Goal: Transaction & Acquisition: Purchase product/service

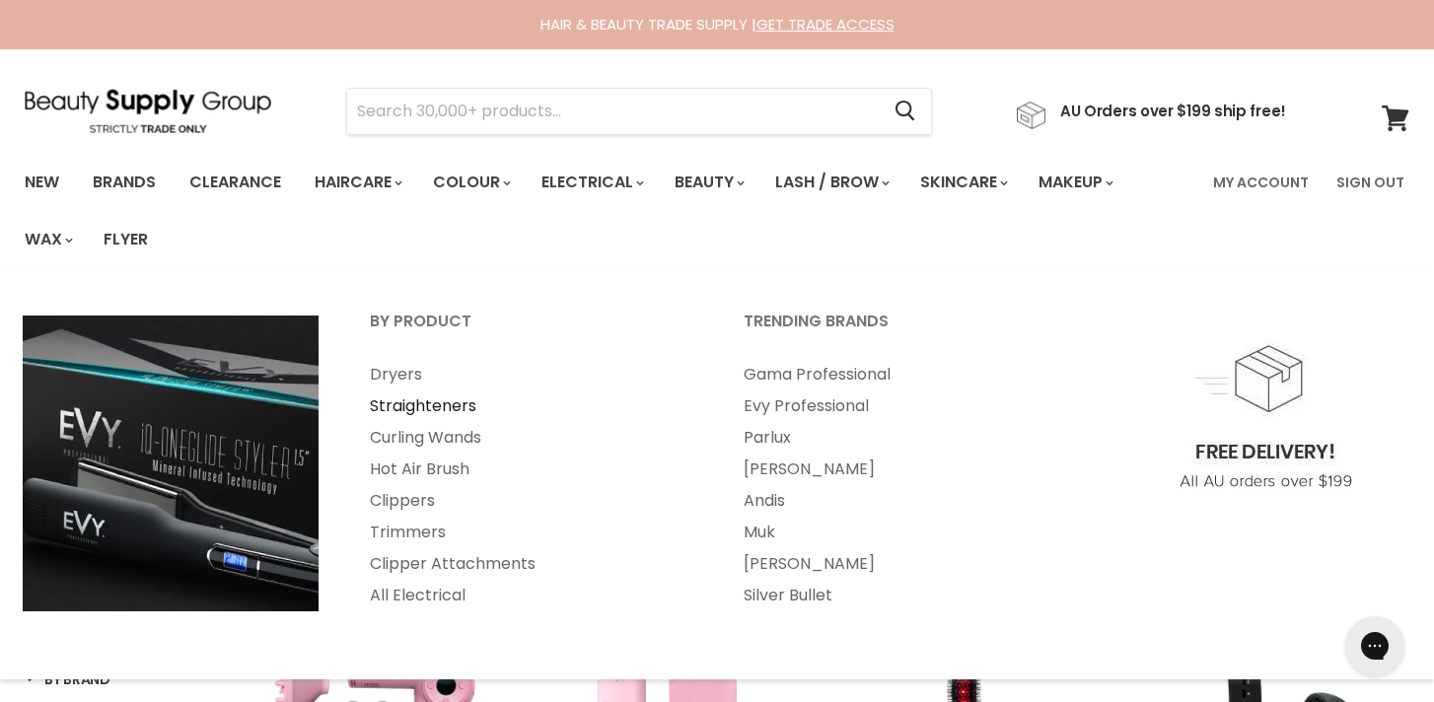
click at [419, 403] on link "Straighteners" at bounding box center [530, 407] width 370 height 32
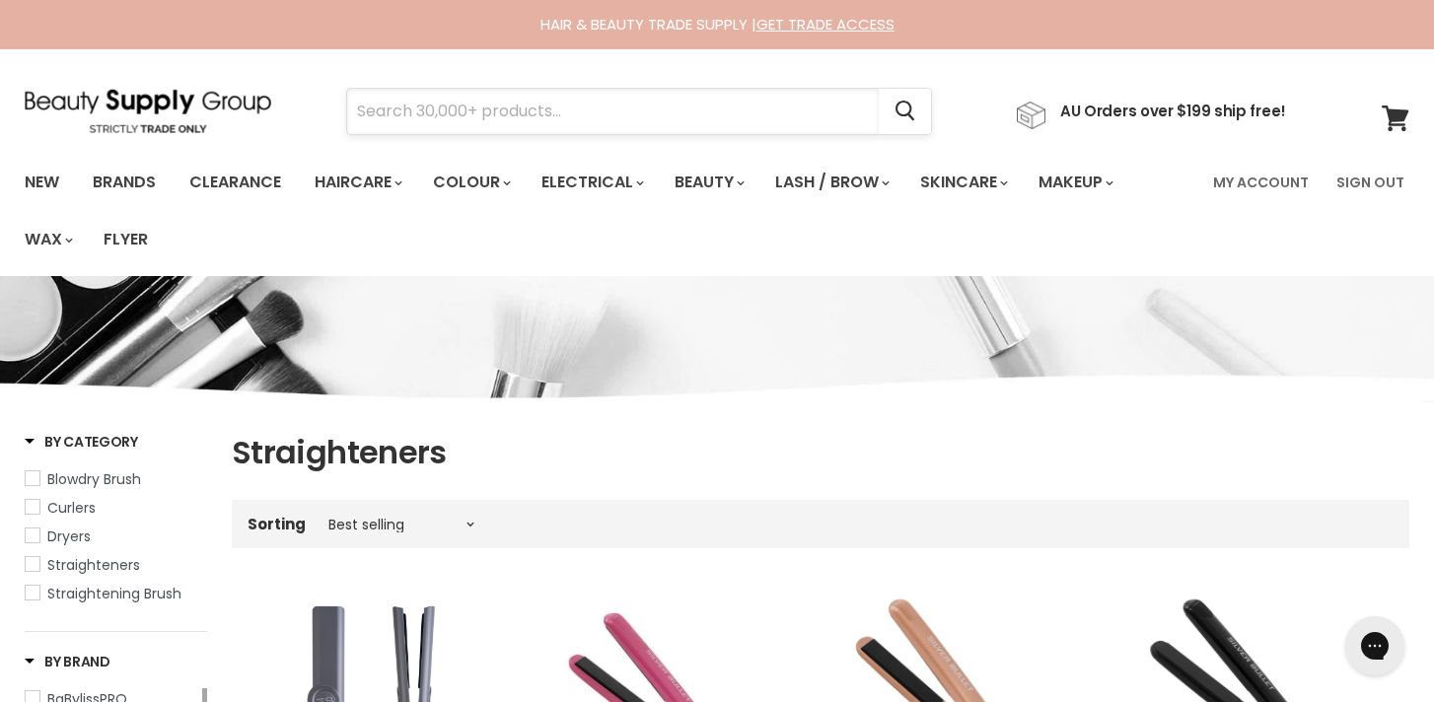
click at [794, 110] on input "Search" at bounding box center [613, 111] width 532 height 45
type input "tns"
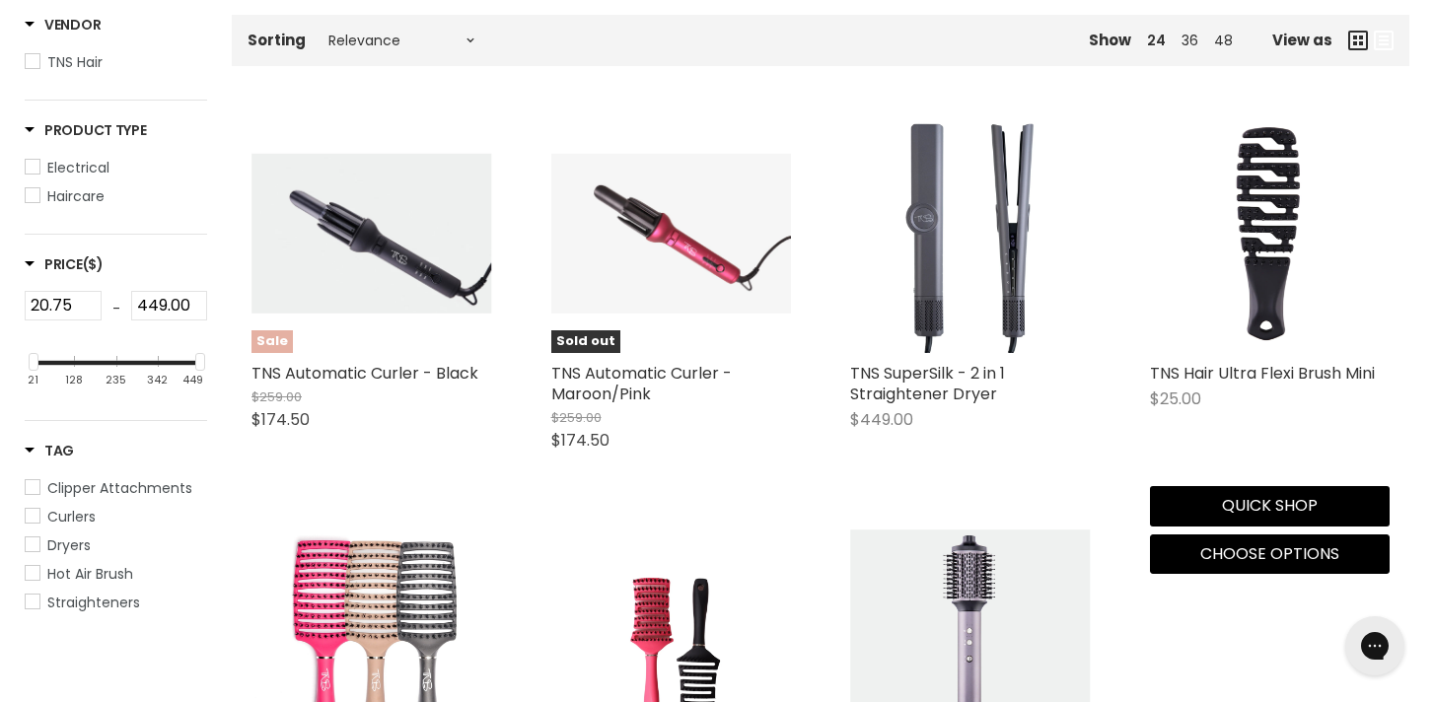
scroll to position [422, 0]
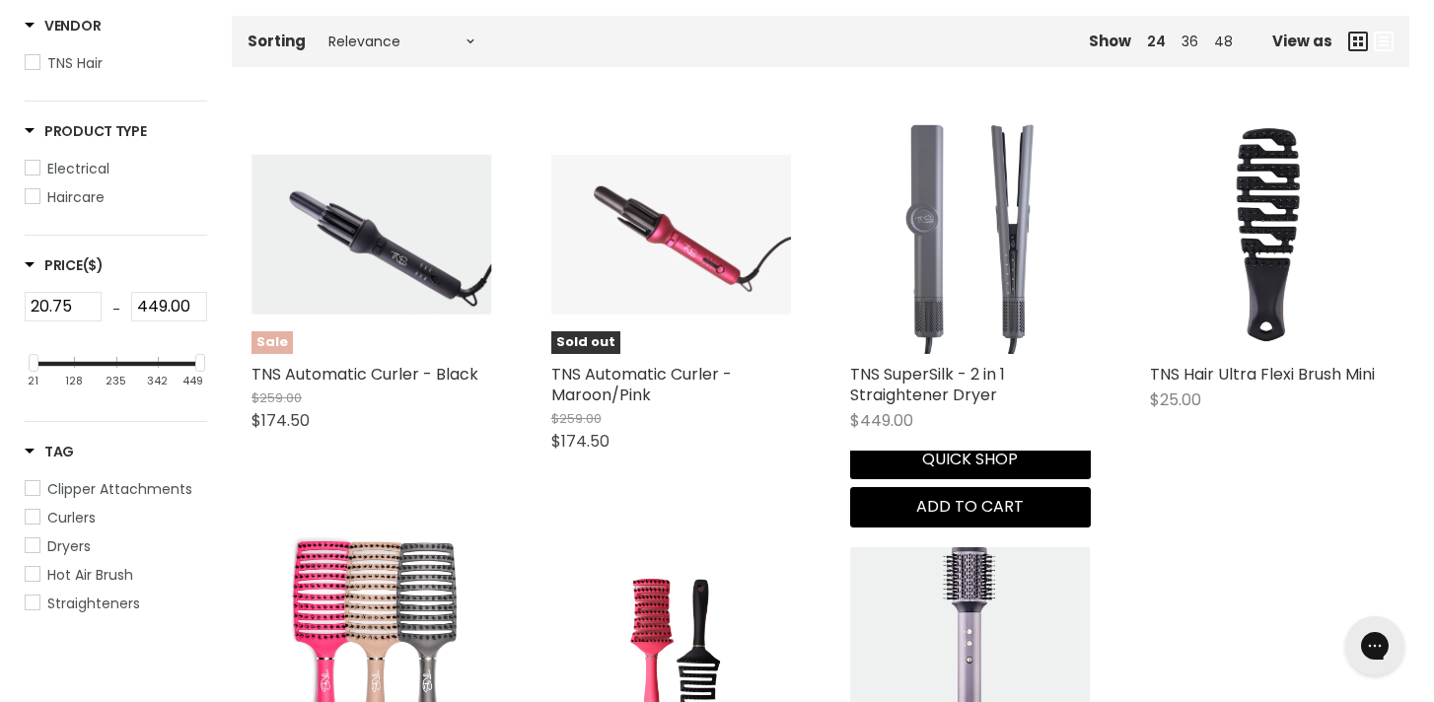
click at [976, 328] on img "Main content" at bounding box center [970, 234] width 241 height 241
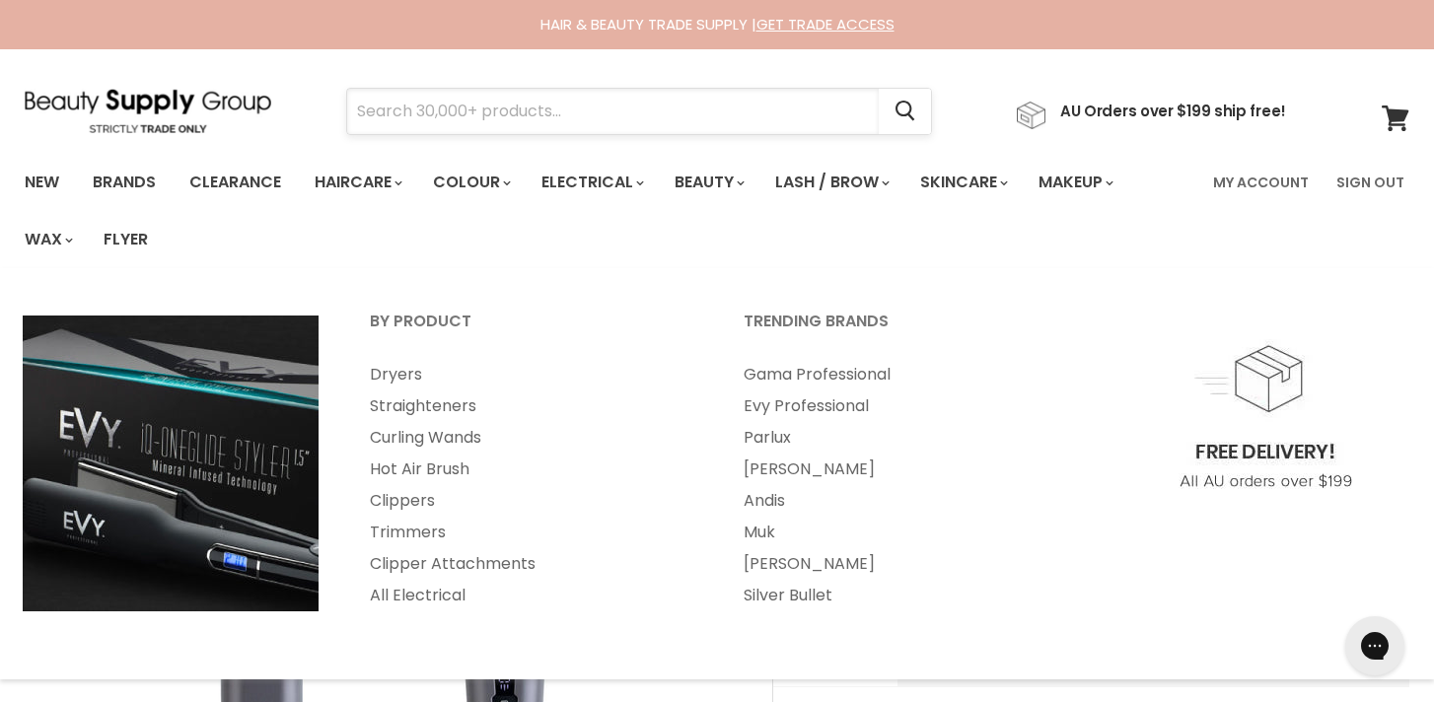
click at [621, 119] on input "Search" at bounding box center [613, 111] width 532 height 45
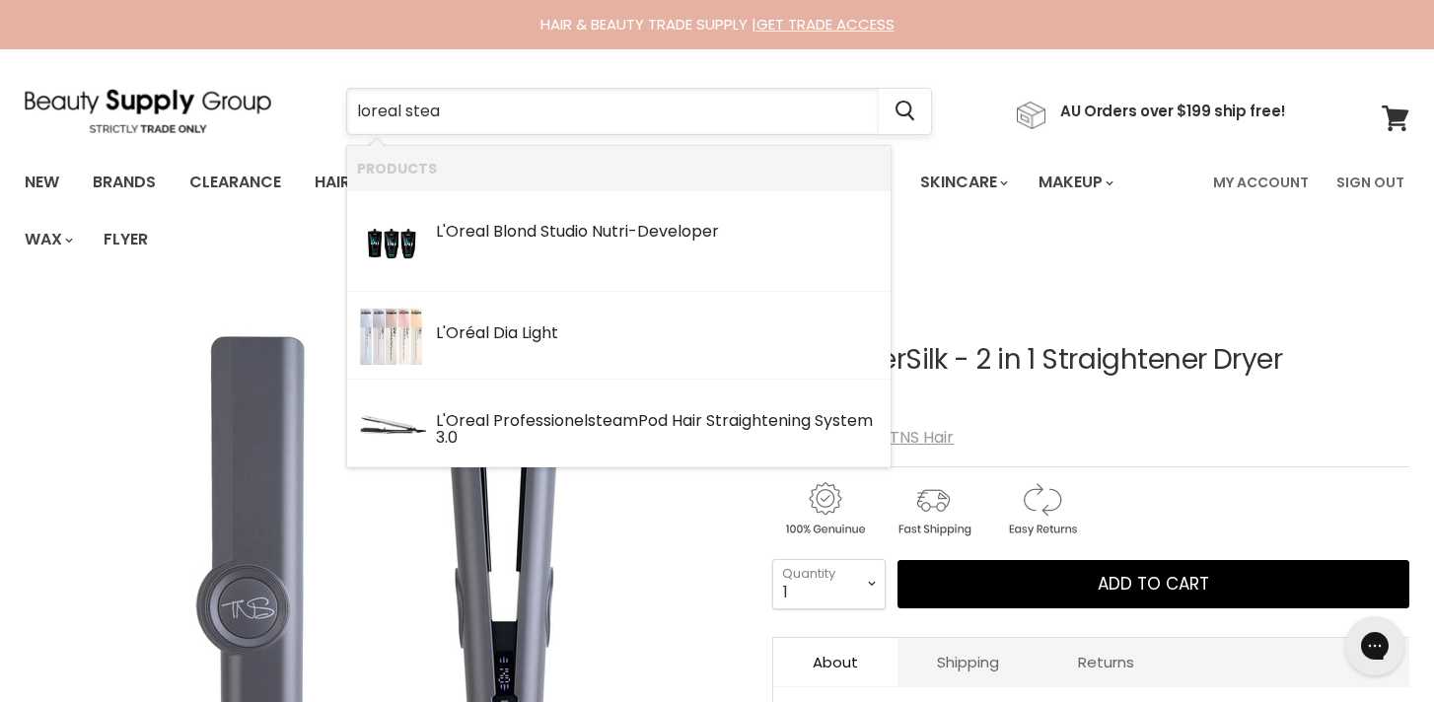
type input "loreal steam"
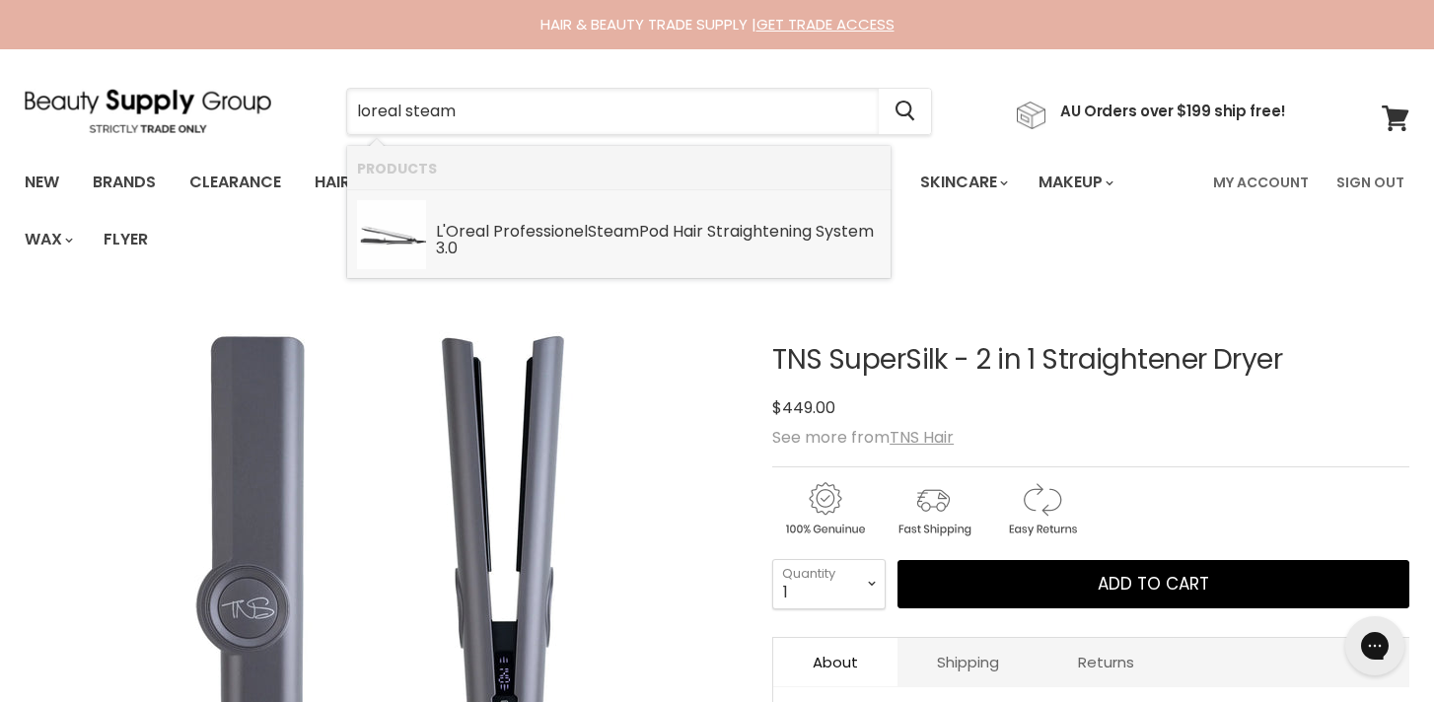
click at [555, 228] on div "L'Oreal Professionel Steam Pod Hair Straightening System 3.0" at bounding box center [658, 241] width 445 height 37
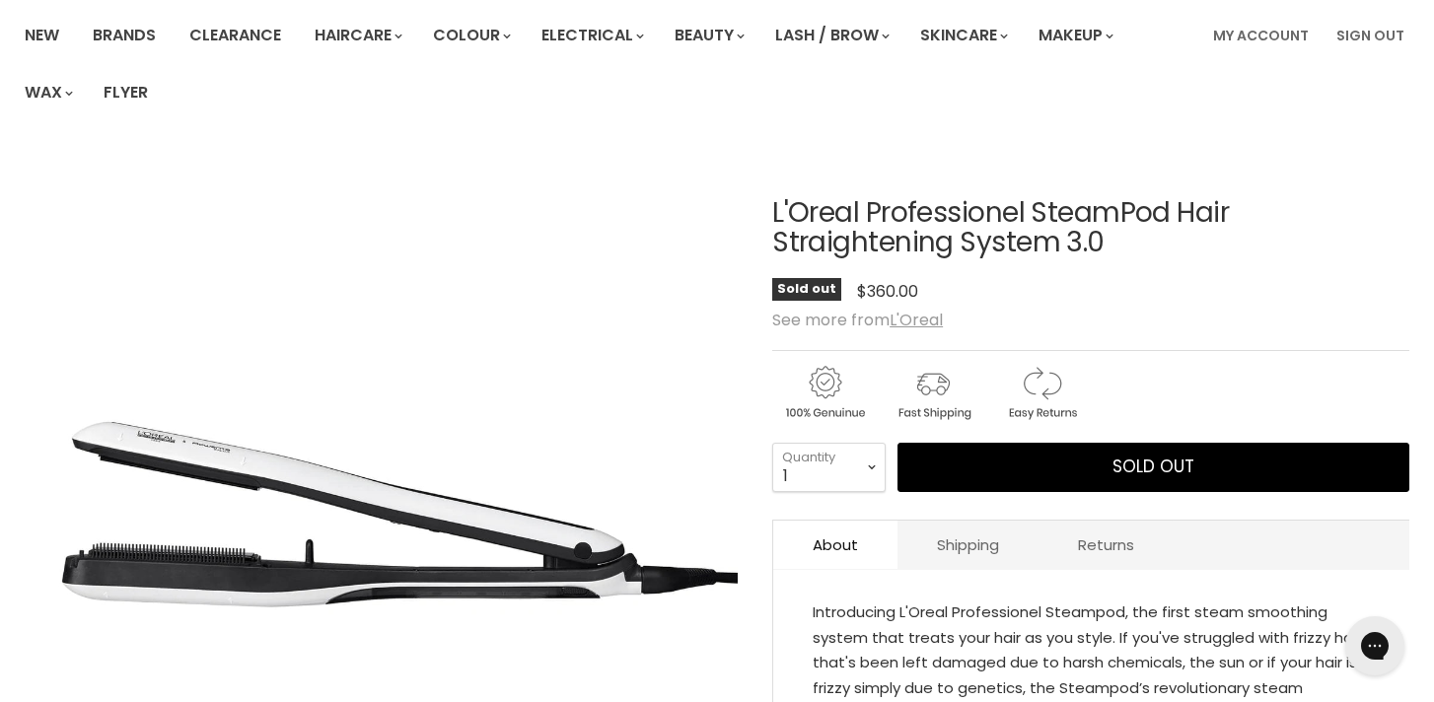
scroll to position [145, 0]
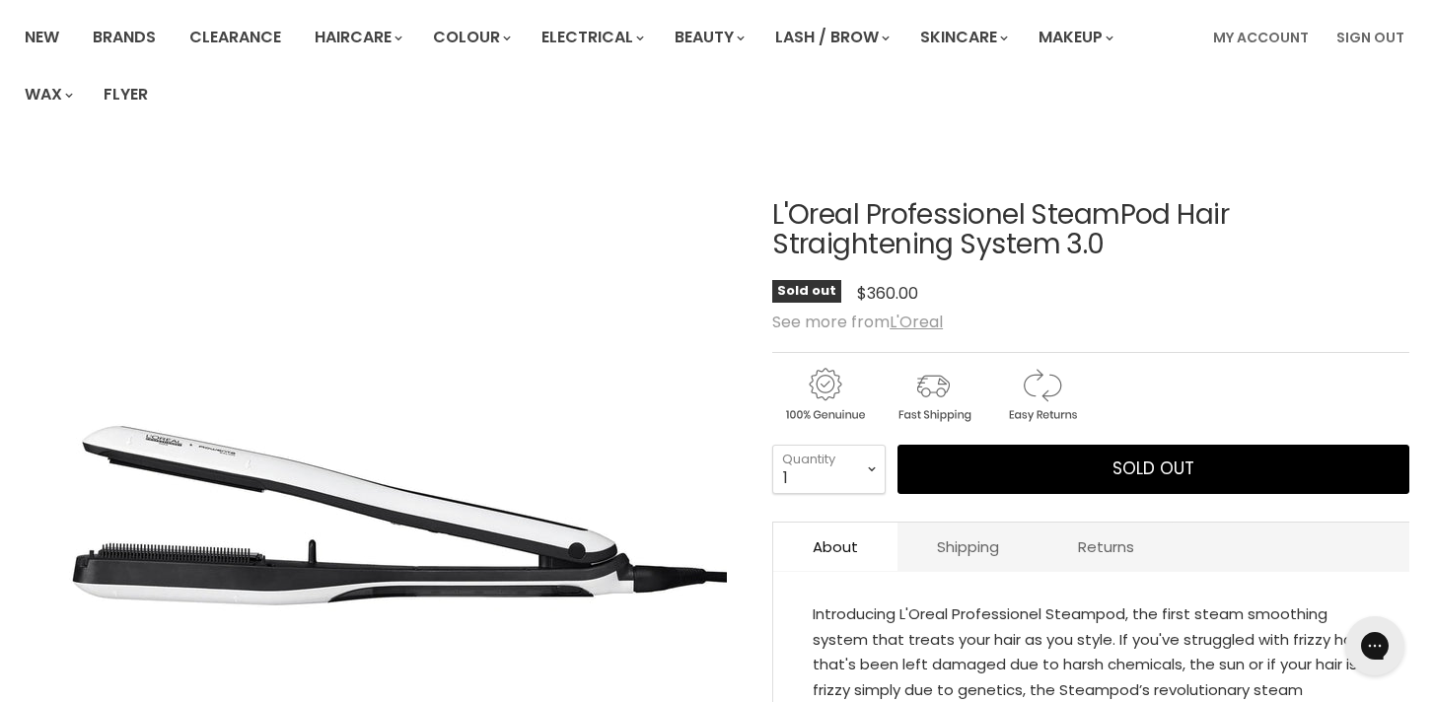
drag, startPoint x: 1110, startPoint y: 246, endPoint x: 772, endPoint y: 219, distance: 338.4
click at [772, 219] on h1 "L'Oreal Professionel SteamPod Hair Straightening System 3.0" at bounding box center [1090, 230] width 637 height 61
copy h1 "L'Oreal Professionel SteamPod Hair Straightening System 3.0"
